Goal: Task Accomplishment & Management: Use online tool/utility

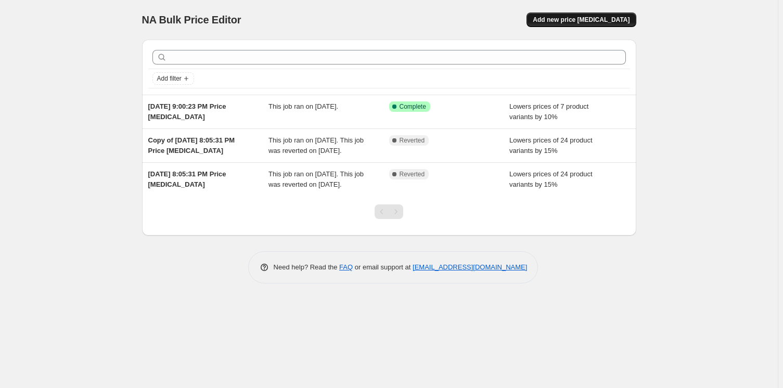
click at [601, 15] on button "Add new price change job" at bounding box center [580, 19] width 109 height 15
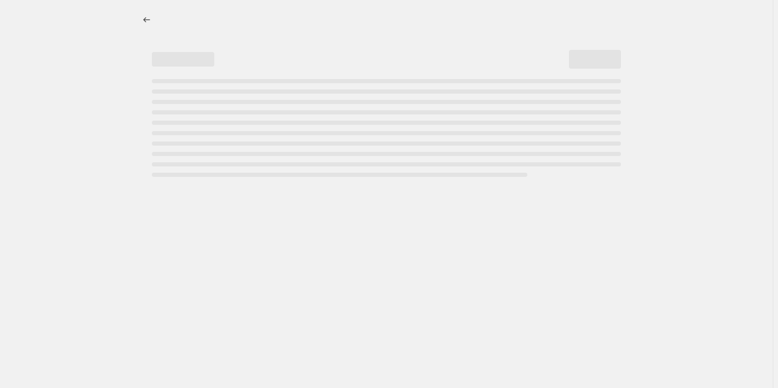
select select "percentage"
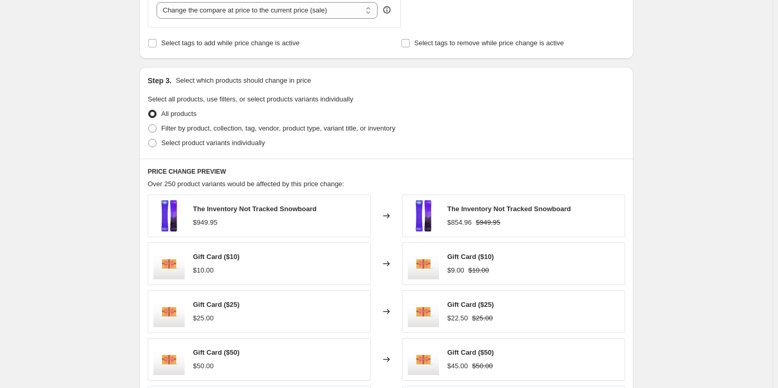
scroll to position [415, 0]
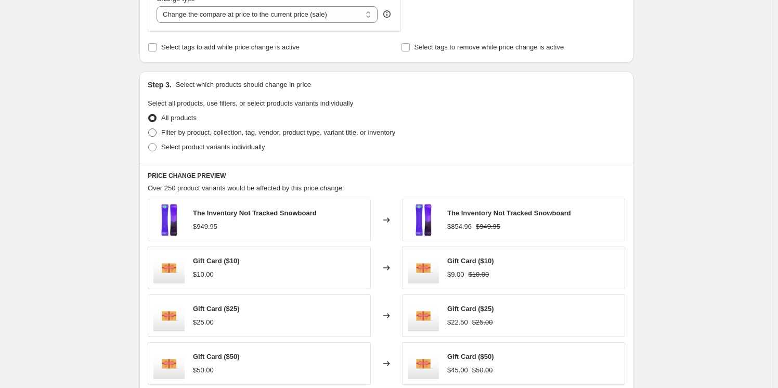
click at [241, 136] on span "Filter by product, collection, tag, vendor, product type, variant title, or inv…" at bounding box center [278, 132] width 234 height 8
click at [149, 129] on input "Filter by product, collection, tag, vendor, product type, variant title, or inv…" at bounding box center [148, 128] width 1 height 1
radio input "true"
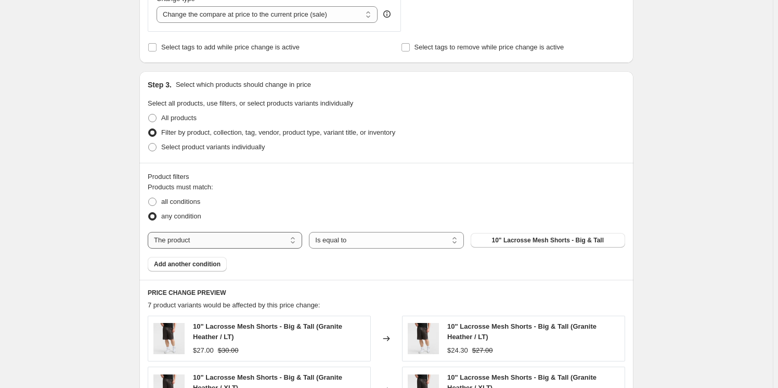
click at [223, 246] on select "The product The product's collection The product's tag The product's vendor The…" at bounding box center [225, 240] width 154 height 17
click at [150, 232] on select "The product The product's collection The product's tag The product's vendor The…" at bounding box center [225, 240] width 154 height 17
click at [361, 242] on select "Is equal to Is not equal to" at bounding box center [386, 240] width 154 height 17
click at [373, 238] on select "Is equal to Is not equal to" at bounding box center [386, 240] width 154 height 17
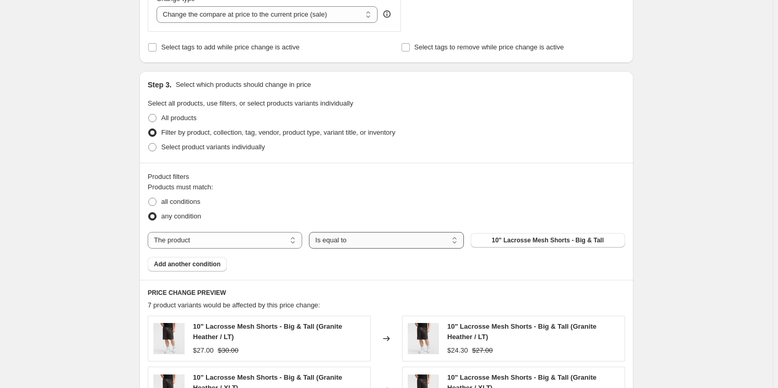
click at [373, 238] on select "Is equal to Is not equal to" at bounding box center [386, 240] width 154 height 17
click at [234, 238] on select "The product The product's collection The product's tag The product's vendor The…" at bounding box center [225, 240] width 154 height 17
select select "title"
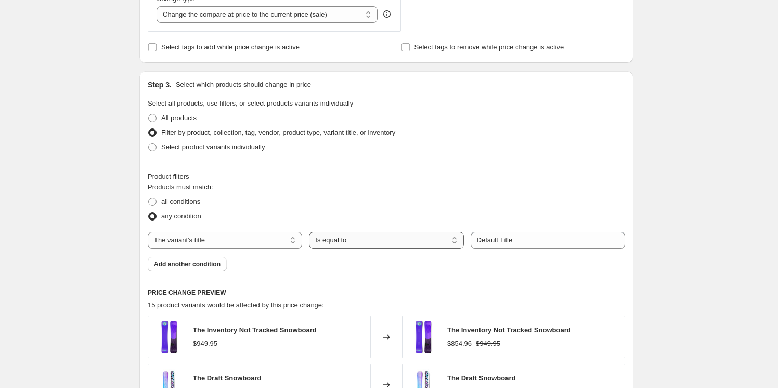
click at [364, 238] on select "Is equal to Is not equal to Contains" at bounding box center [386, 240] width 154 height 17
drag, startPoint x: 243, startPoint y: 254, endPoint x: 249, endPoint y: 252, distance: 6.1
click at [243, 255] on div "Products must match: all conditions any condition The product The product's col…" at bounding box center [386, 226] width 477 height 89
click at [261, 244] on select "The product The product's collection The product's tag The product's vendor The…" at bounding box center [225, 240] width 154 height 17
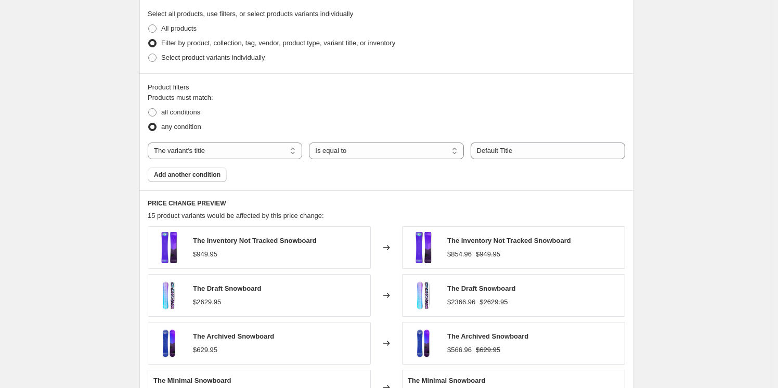
scroll to position [509, 0]
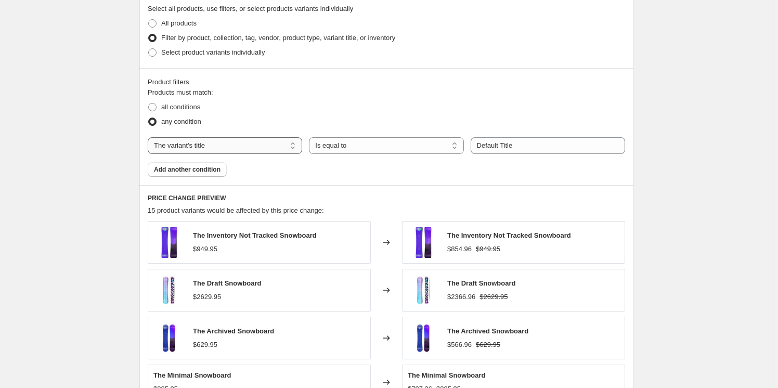
click at [261, 136] on div "Products must match: all conditions any condition The product The product's col…" at bounding box center [386, 131] width 477 height 89
click at [258, 145] on select "The product The product's collection The product's tag The product's vendor The…" at bounding box center [225, 145] width 154 height 17
click at [150, 137] on select "The product The product's collection The product's tag The product's vendor The…" at bounding box center [225, 145] width 154 height 17
click at [371, 144] on select "Is equal to Is not equal to Contains" at bounding box center [386, 145] width 154 height 17
select select "contains"
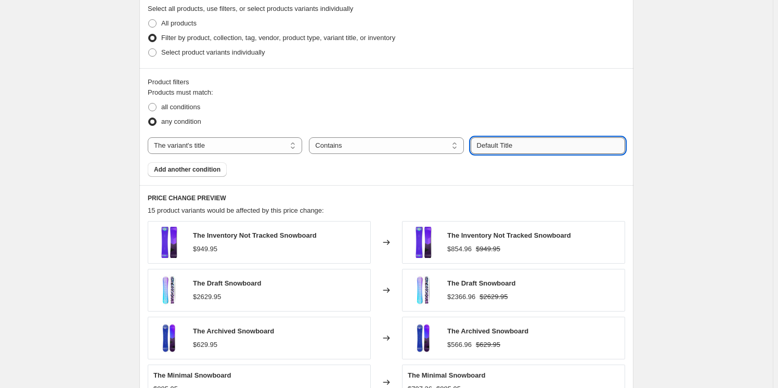
click at [573, 146] on input "Default Title" at bounding box center [548, 145] width 154 height 17
drag, startPoint x: 558, startPoint y: 143, endPoint x: 449, endPoint y: 143, distance: 108.7
click at [449, 143] on div "The product The product's collection The product's tag The product's vendor The…" at bounding box center [386, 145] width 477 height 17
click at [461, 232] on span "The Inventory Not Tracked Snowboard" at bounding box center [509, 235] width 124 height 8
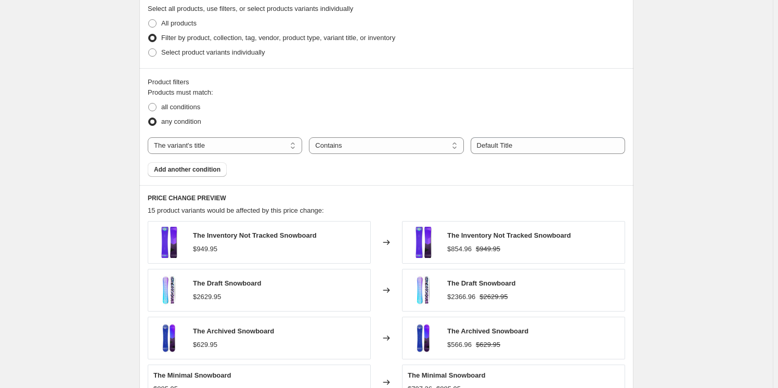
click at [461, 232] on span "The Inventory Not Tracked Snowboard" at bounding box center [509, 235] width 124 height 8
click at [455, 234] on span "The Inventory Not Tracked Snowboard" at bounding box center [509, 235] width 124 height 8
click at [455, 233] on span "The Inventory Not Tracked Snowboard" at bounding box center [509, 235] width 124 height 8
click at [489, 237] on span "The Inventory Not Tracked Snowboard" at bounding box center [509, 235] width 124 height 8
copy span "The Inventory"
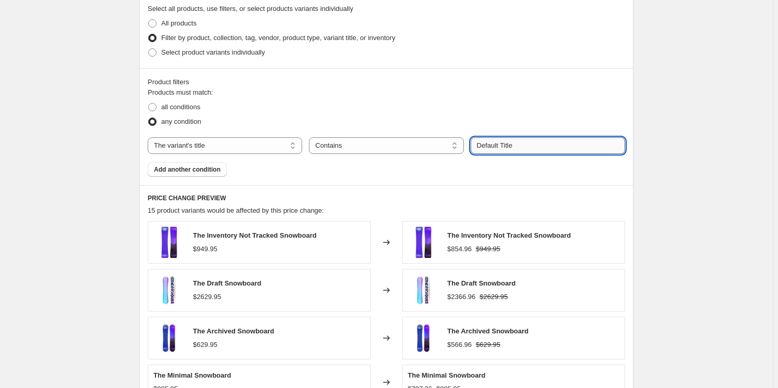
click at [534, 141] on input "Default Title" at bounding box center [548, 145] width 154 height 17
paste input "The Inventory"
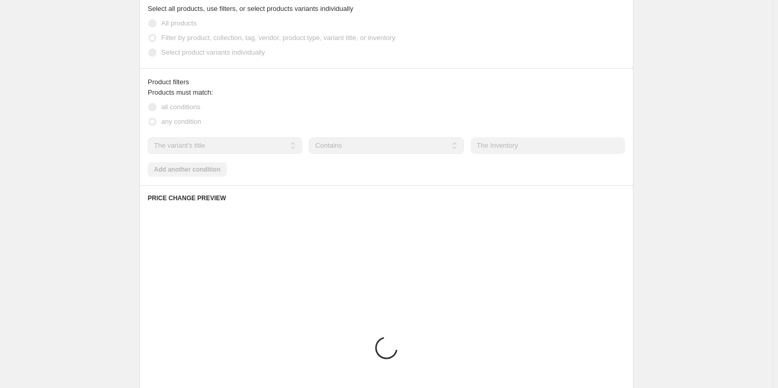
click at [682, 158] on div "Create new price change job. This page is ready Create new price change job Dra…" at bounding box center [386, 69] width 773 height 1157
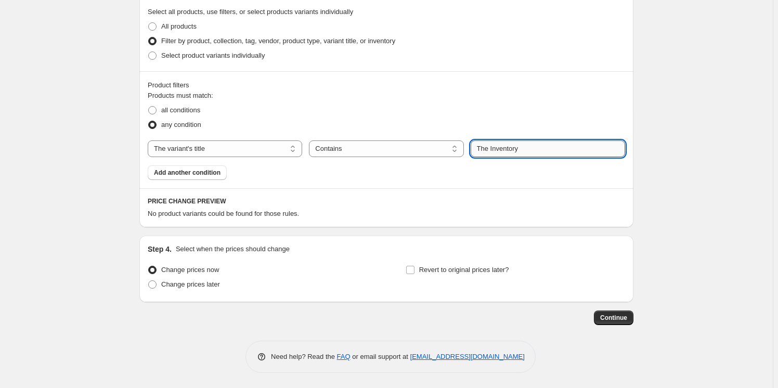
click at [483, 146] on input "The Inventory" at bounding box center [548, 148] width 154 height 17
type input "Inventory"
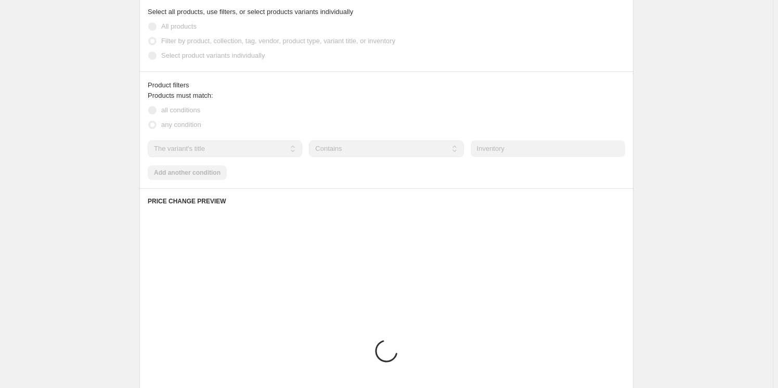
click at [650, 160] on div "Create new price change job. This page is ready Create new price change job Dra…" at bounding box center [386, 72] width 773 height 1157
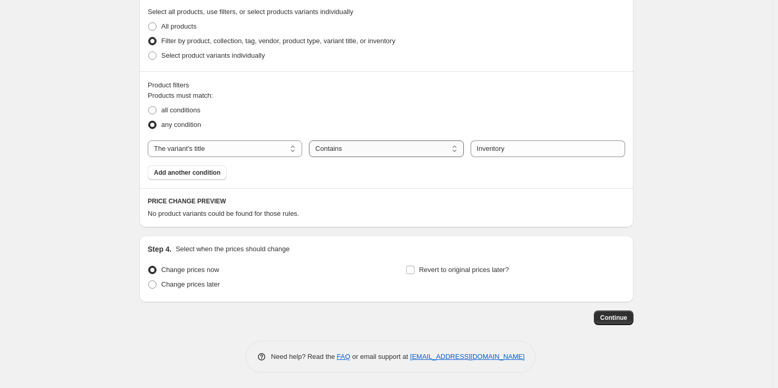
click at [407, 147] on select "Is equal to Is not equal to Contains" at bounding box center [386, 148] width 154 height 17
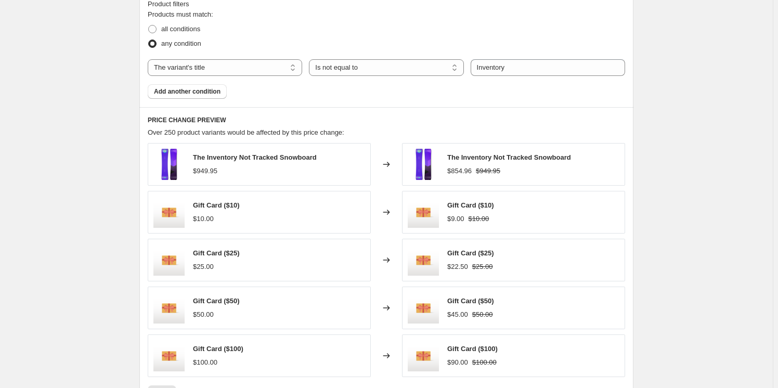
scroll to position [601, 0]
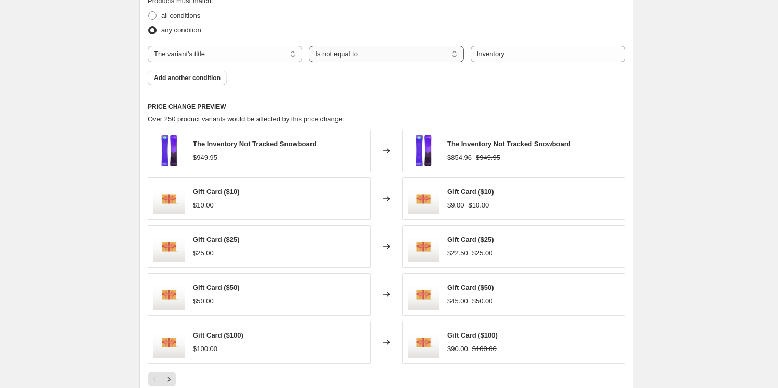
click at [429, 58] on select "Is equal to Is not equal to Contains" at bounding box center [386, 54] width 154 height 17
click at [473, 188] on span "Gift Card ($10)" at bounding box center [470, 192] width 47 height 8
copy span "Card"
click at [386, 53] on select "Is equal to Is not equal to Contains" at bounding box center [386, 54] width 154 height 17
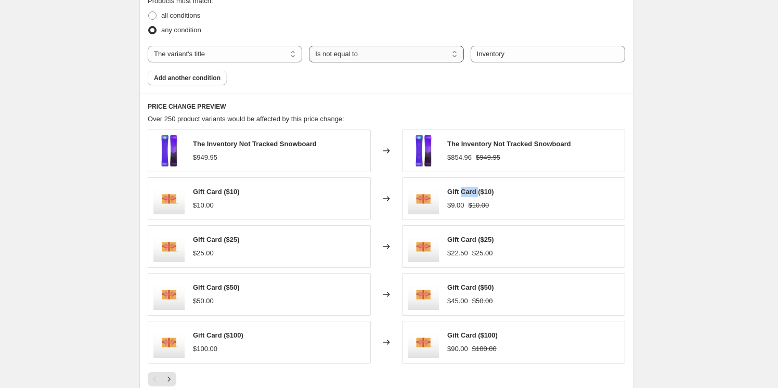
select select "contains"
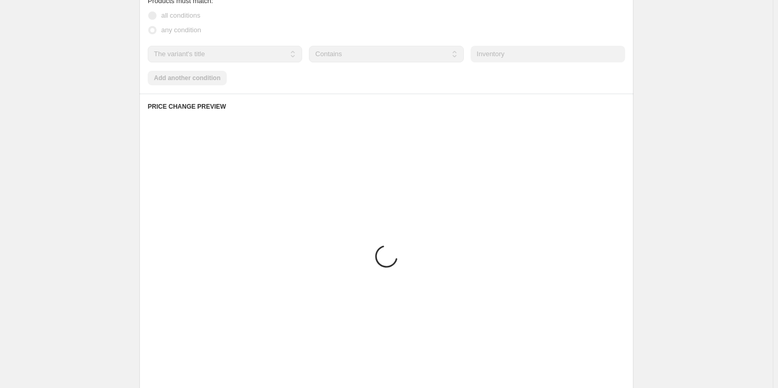
scroll to position [506, 0]
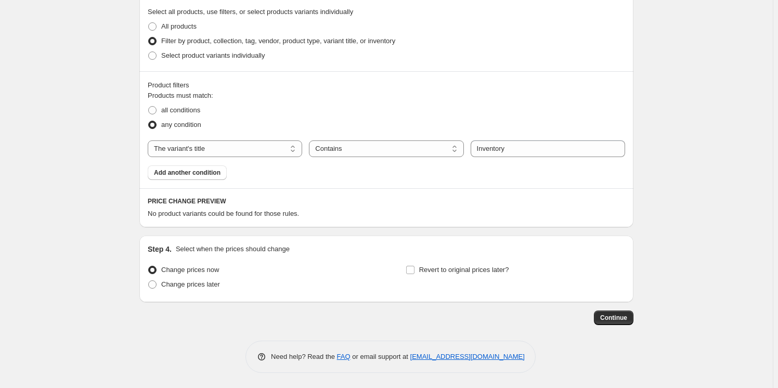
click at [529, 54] on div "Select product variants individually" at bounding box center [386, 55] width 477 height 15
click at [506, 149] on input "Inventory" at bounding box center [548, 148] width 154 height 17
paste input "Card"
click at [539, 147] on input "Card" at bounding box center [548, 148] width 154 height 17
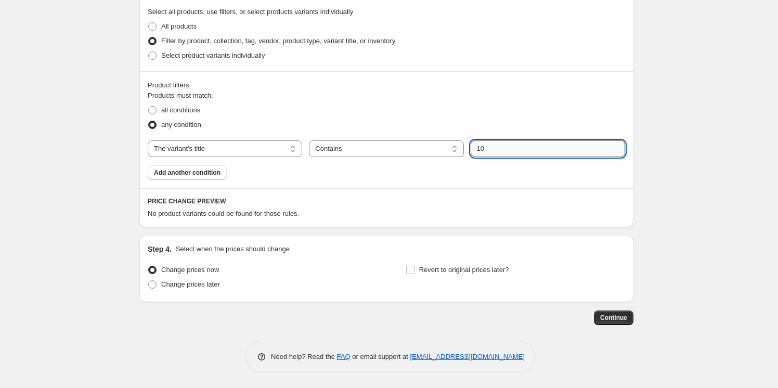
type input "10"
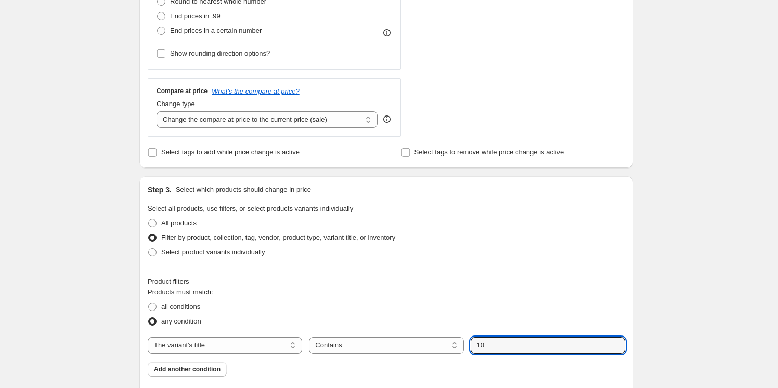
scroll to position [459, 0]
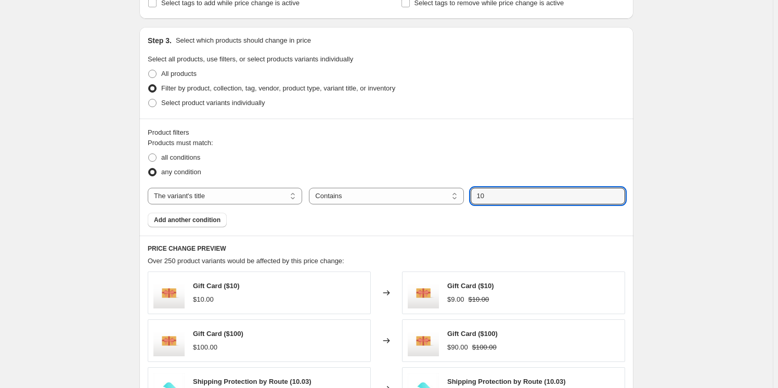
drag, startPoint x: 497, startPoint y: 190, endPoint x: 451, endPoint y: 176, distance: 48.2
click at [450, 180] on div "Products must match: all conditions any condition The product The product's col…" at bounding box center [386, 182] width 477 height 89
